Goal: Task Accomplishment & Management: Manage account settings

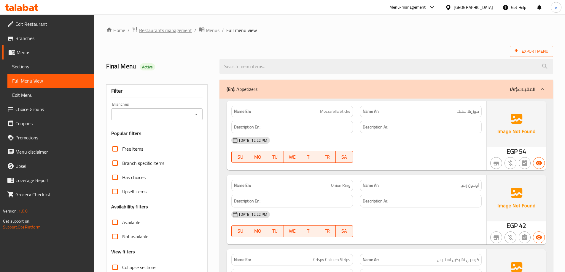
click at [159, 31] on span "Restaurants management" at bounding box center [165, 30] width 53 height 7
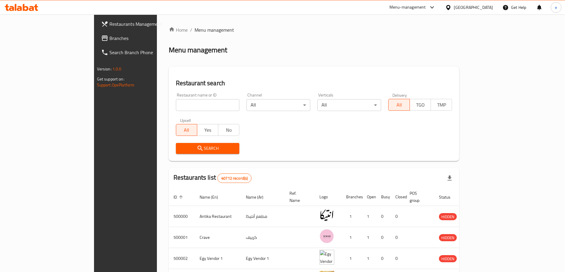
click at [109, 37] on span "Branches" at bounding box center [146, 38] width 74 height 7
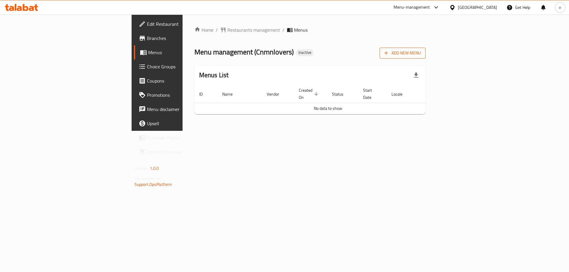
click at [389, 54] on icon "button" at bounding box center [386, 53] width 6 height 6
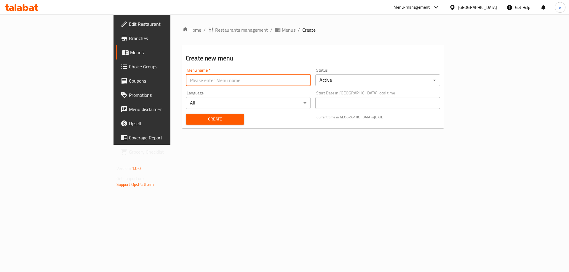
click at [186, 75] on input "text" at bounding box center [248, 80] width 125 height 12
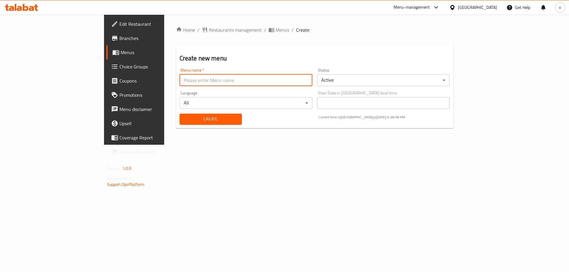
type input "Final Menu"
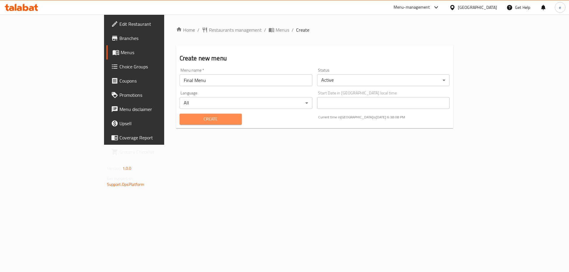
click at [184, 119] on span "Create" at bounding box center [210, 119] width 53 height 7
click at [202, 80] on input "text" at bounding box center [246, 80] width 133 height 12
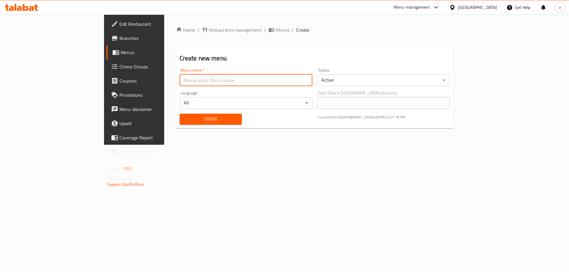
type input "Final Menu"
click at [189, 127] on div "Create" at bounding box center [210, 119] width 69 height 18
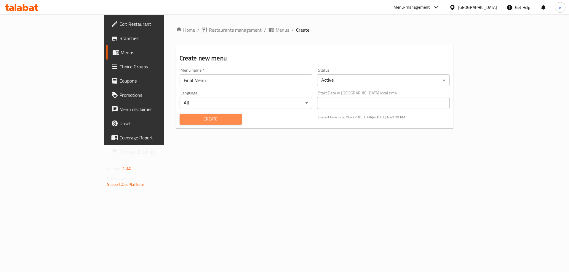
click at [191, 121] on span "Create" at bounding box center [210, 119] width 53 height 7
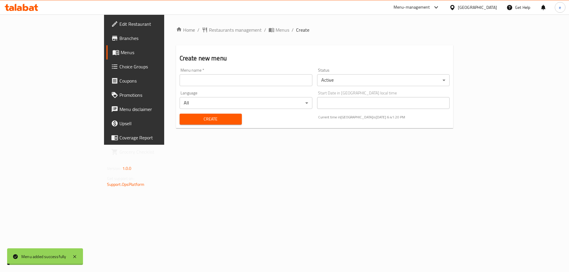
click at [276, 33] on span "Menus" at bounding box center [283, 29] width 14 height 7
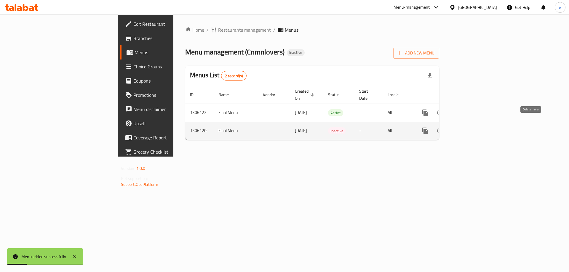
click at [458, 127] on icon "enhanced table" at bounding box center [453, 130] width 7 height 7
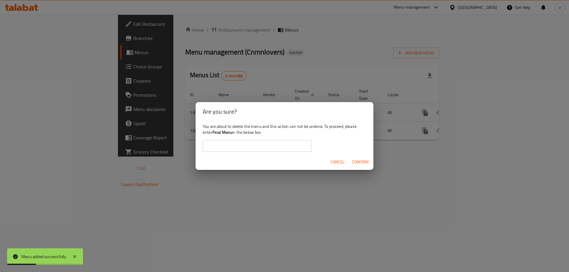
click at [292, 145] on input "text" at bounding box center [257, 146] width 109 height 12
type input "Final Menu"
click at [357, 160] on span "Confirm" at bounding box center [360, 162] width 17 height 7
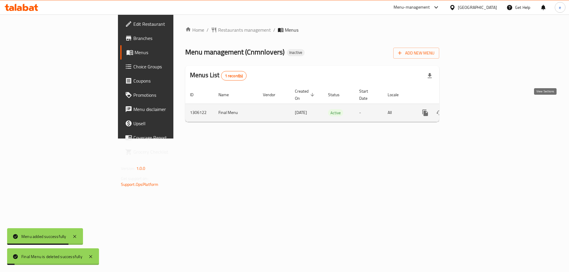
click at [472, 109] on icon "enhanced table" at bounding box center [468, 112] width 7 height 7
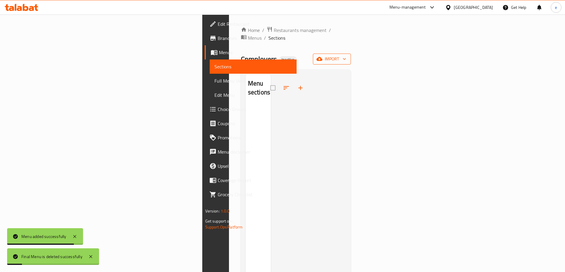
click at [351, 57] on div "Home / Restaurants management / Menus / Sections Cnmnlovers Inactive import Men…" at bounding box center [296, 188] width 110 height 325
click at [346, 55] on span "import" at bounding box center [332, 58] width 28 height 7
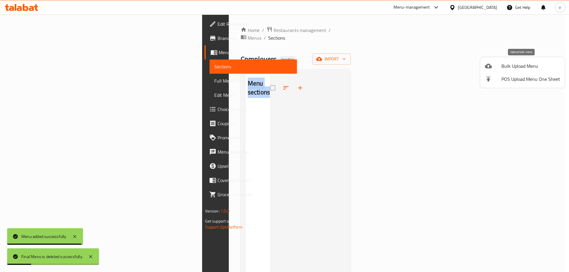
click at [493, 66] on div at bounding box center [493, 66] width 17 height 7
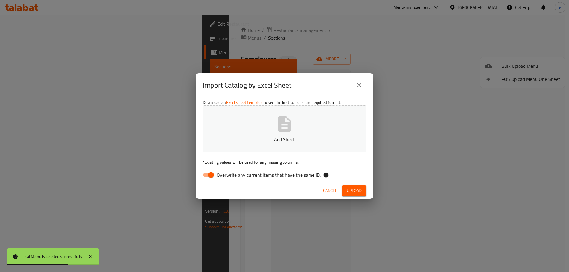
click at [211, 175] on input "Overwrite any current items that have the same ID." at bounding box center [211, 175] width 34 height 11
checkbox input "false"
click at [341, 126] on button "Add Sheet" at bounding box center [285, 129] width 164 height 47
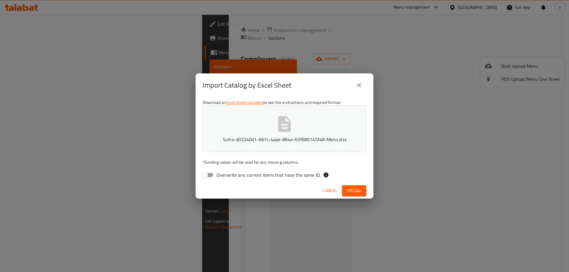
click at [328, 192] on span "Cancel" at bounding box center [330, 190] width 14 height 7
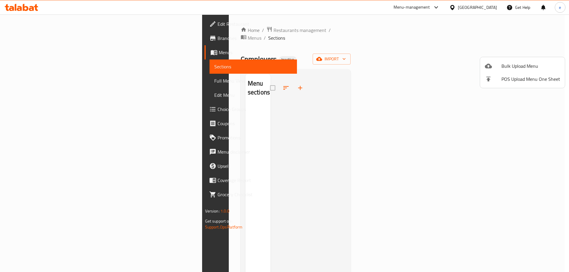
click at [314, 105] on div at bounding box center [284, 136] width 569 height 272
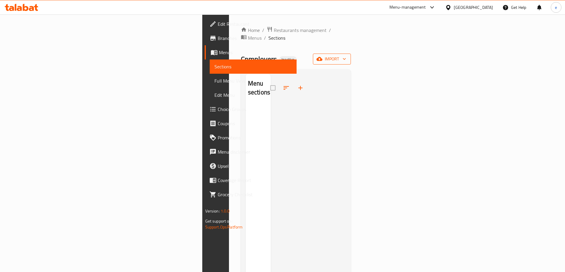
click at [346, 55] on span "import" at bounding box center [332, 58] width 28 height 7
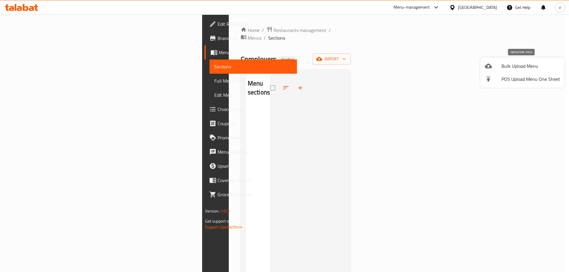
click at [503, 64] on span "Bulk Upload Menu" at bounding box center [531, 66] width 59 height 7
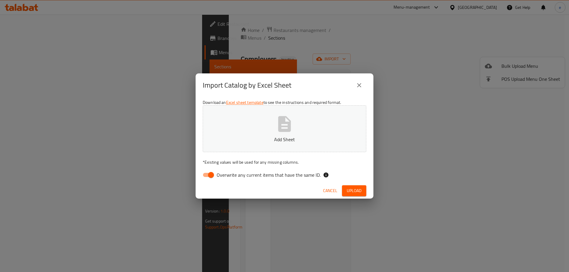
click at [210, 173] on input "Overwrite any current items that have the same ID." at bounding box center [211, 175] width 34 height 11
checkbox input "false"
click at [280, 125] on icon "button" at bounding box center [284, 124] width 13 height 16
click at [353, 189] on span "Upload" at bounding box center [354, 190] width 15 height 7
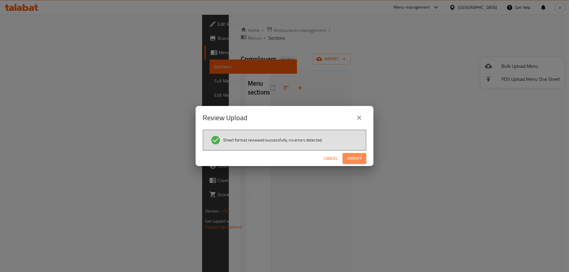
click at [363, 155] on button "Import" at bounding box center [355, 158] width 24 height 11
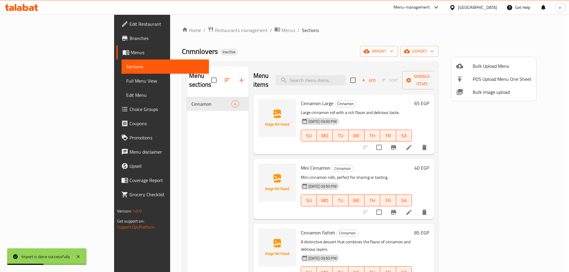
click at [42, 79] on div at bounding box center [284, 136] width 569 height 272
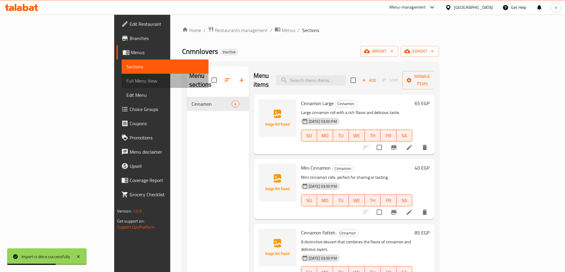
click at [126, 82] on span "Full Menu View" at bounding box center [164, 80] width 77 height 7
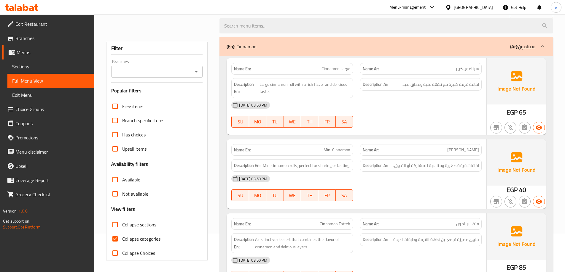
scroll to position [89, 0]
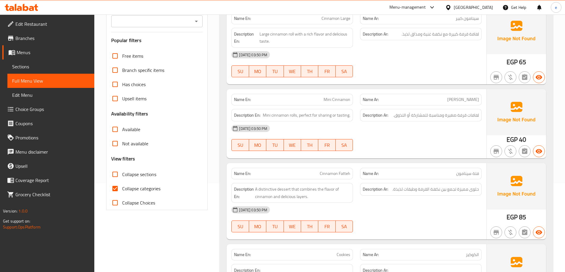
click at [133, 191] on span "Collapse categories" at bounding box center [141, 188] width 38 height 7
click at [122, 191] on input "Collapse categories" at bounding box center [115, 189] width 14 height 14
checkbox input "false"
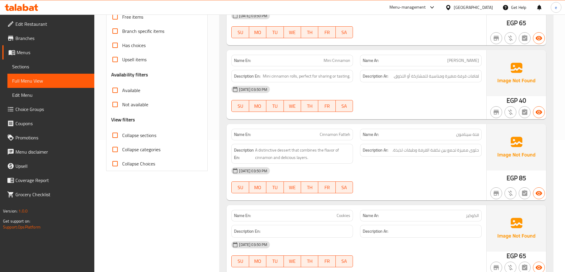
scroll to position [159, 0]
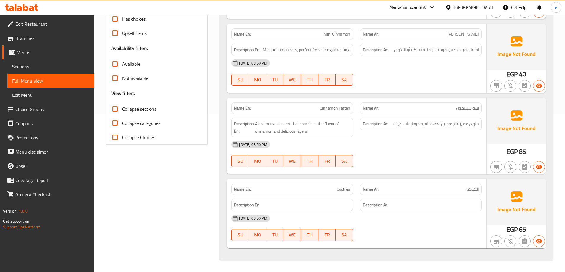
drag, startPoint x: 354, startPoint y: 219, endPoint x: 249, endPoint y: 257, distance: 112.1
drag, startPoint x: 249, startPoint y: 257, endPoint x: 199, endPoint y: 212, distance: 67.2
click at [199, 212] on div "Filter Branches Branches Popular filters Free items Branch specific items Has c…" at bounding box center [160, 91] width 114 height 347
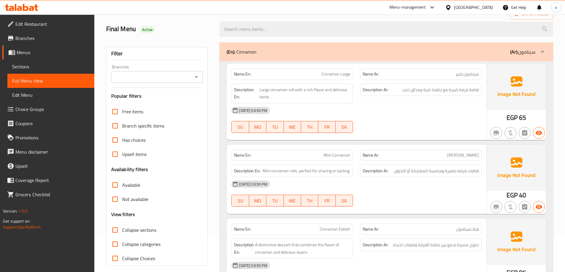
scroll to position [0, 0]
